Goal: Transaction & Acquisition: Purchase product/service

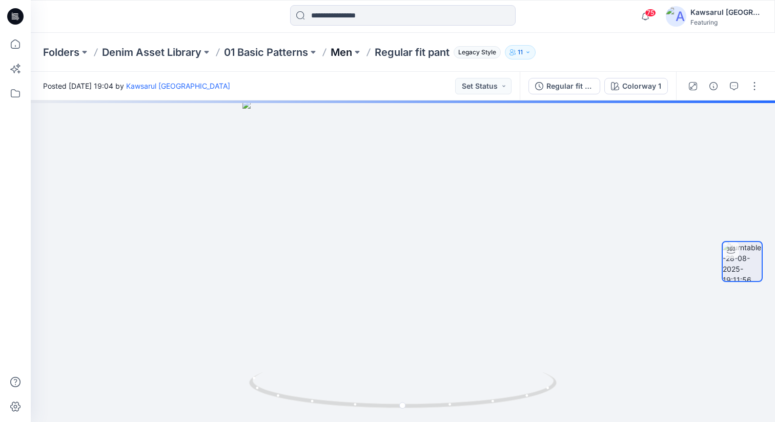
click at [343, 53] on p "Men" at bounding box center [342, 52] width 22 height 14
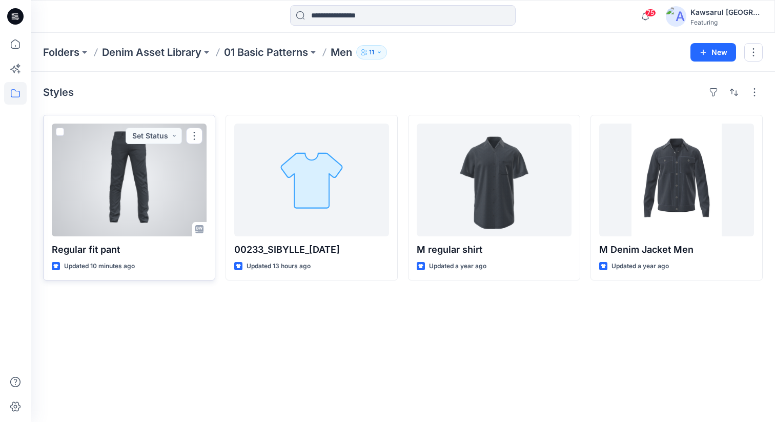
click at [164, 199] on div at bounding box center [129, 180] width 155 height 113
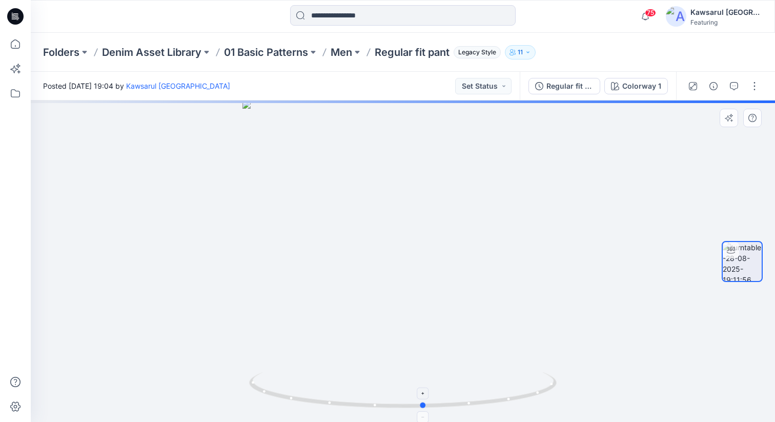
drag, startPoint x: 357, startPoint y: 407, endPoint x: 378, endPoint y: 378, distance: 35.6
click at [378, 378] on icon at bounding box center [404, 391] width 310 height 38
drag, startPoint x: 450, startPoint y: 137, endPoint x: 452, endPoint y: 312, distance: 174.9
click at [452, 312] on img at bounding box center [405, 179] width 1000 height 487
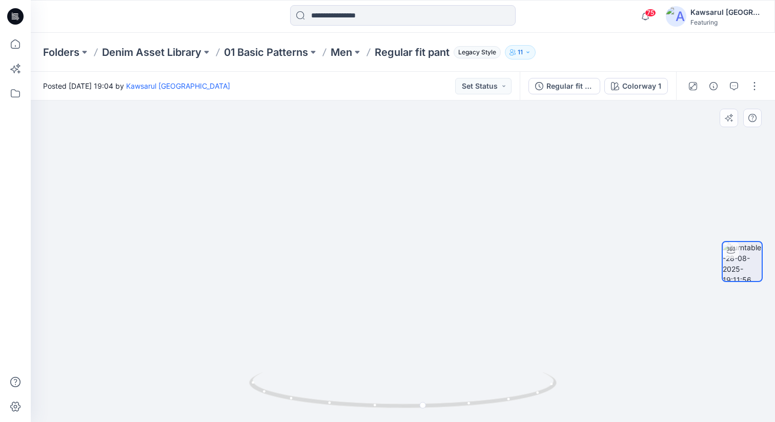
drag, startPoint x: 463, startPoint y: 209, endPoint x: 462, endPoint y: 327, distance: 117.9
click at [462, 327] on img at bounding box center [405, 240] width 1000 height 366
